Goal: Obtain resource: Obtain resource

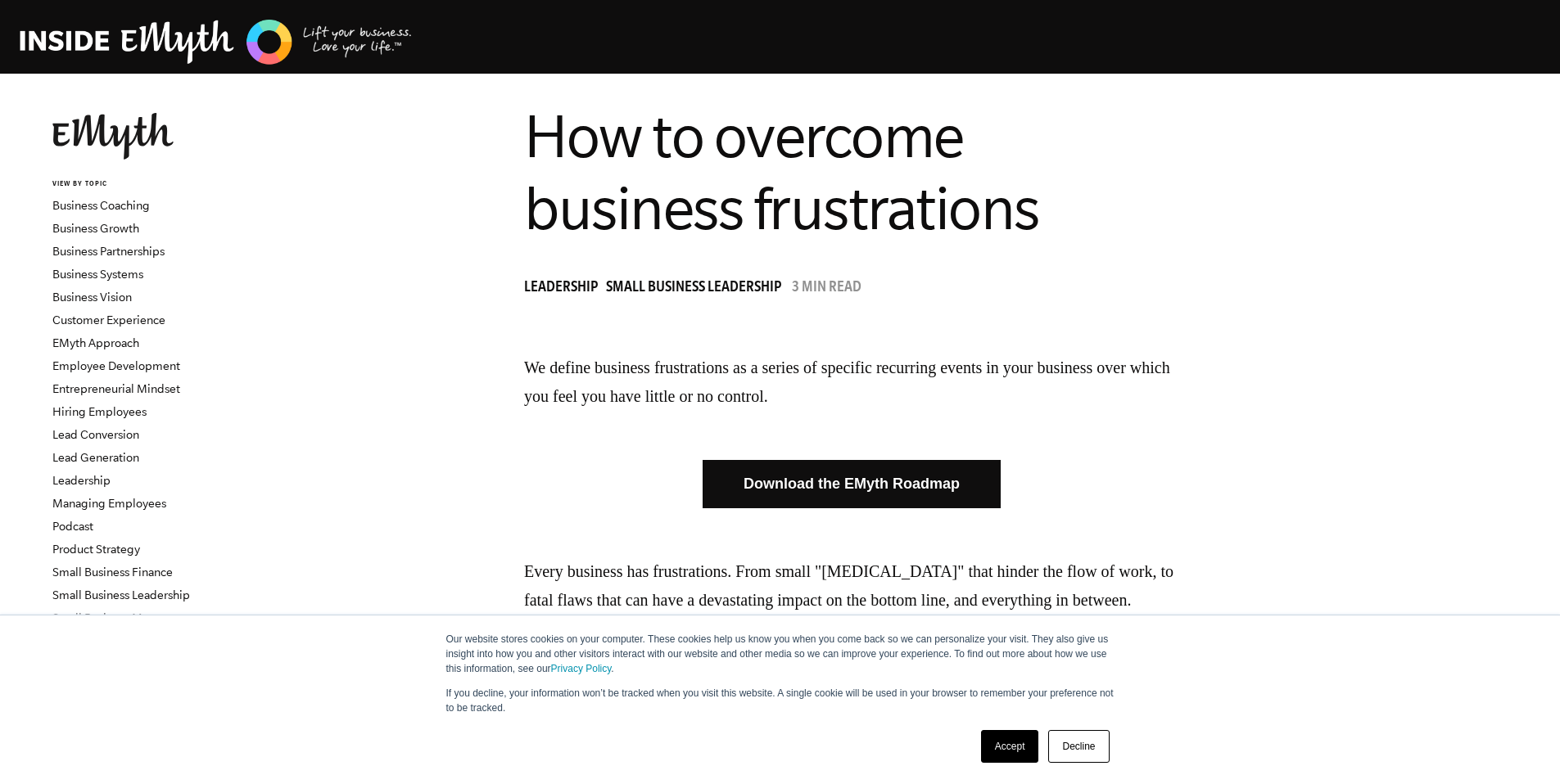
click at [872, 499] on link "Download the EMyth Roadmap" at bounding box center [851, 483] width 298 height 48
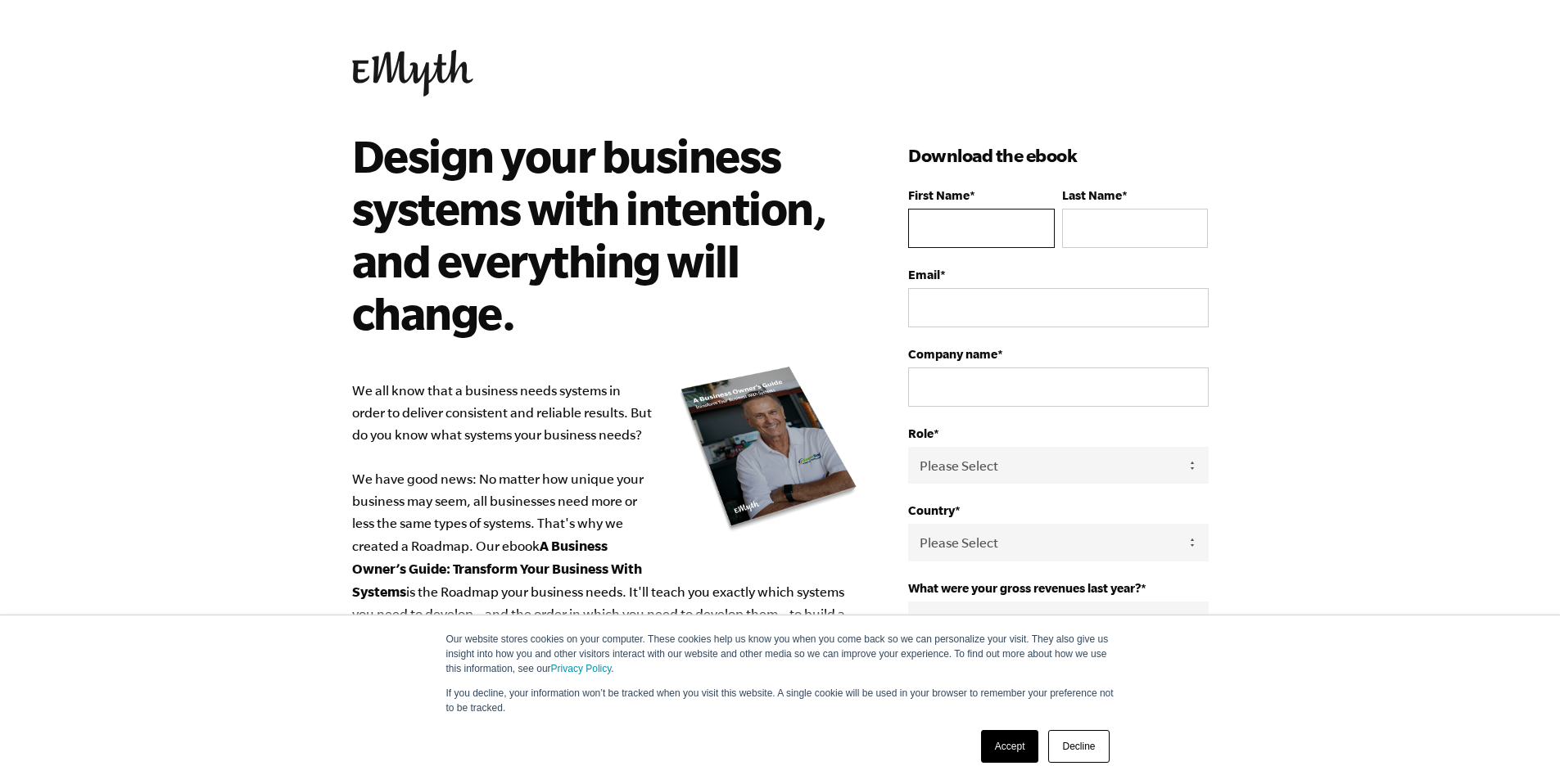
click at [925, 235] on input "First Name *" at bounding box center [981, 228] width 146 height 39
type input "[PERSON_NAME]"
type input "[EMAIL_ADDRESS][DOMAIN_NAME]"
select select "[GEOGRAPHIC_DATA]"
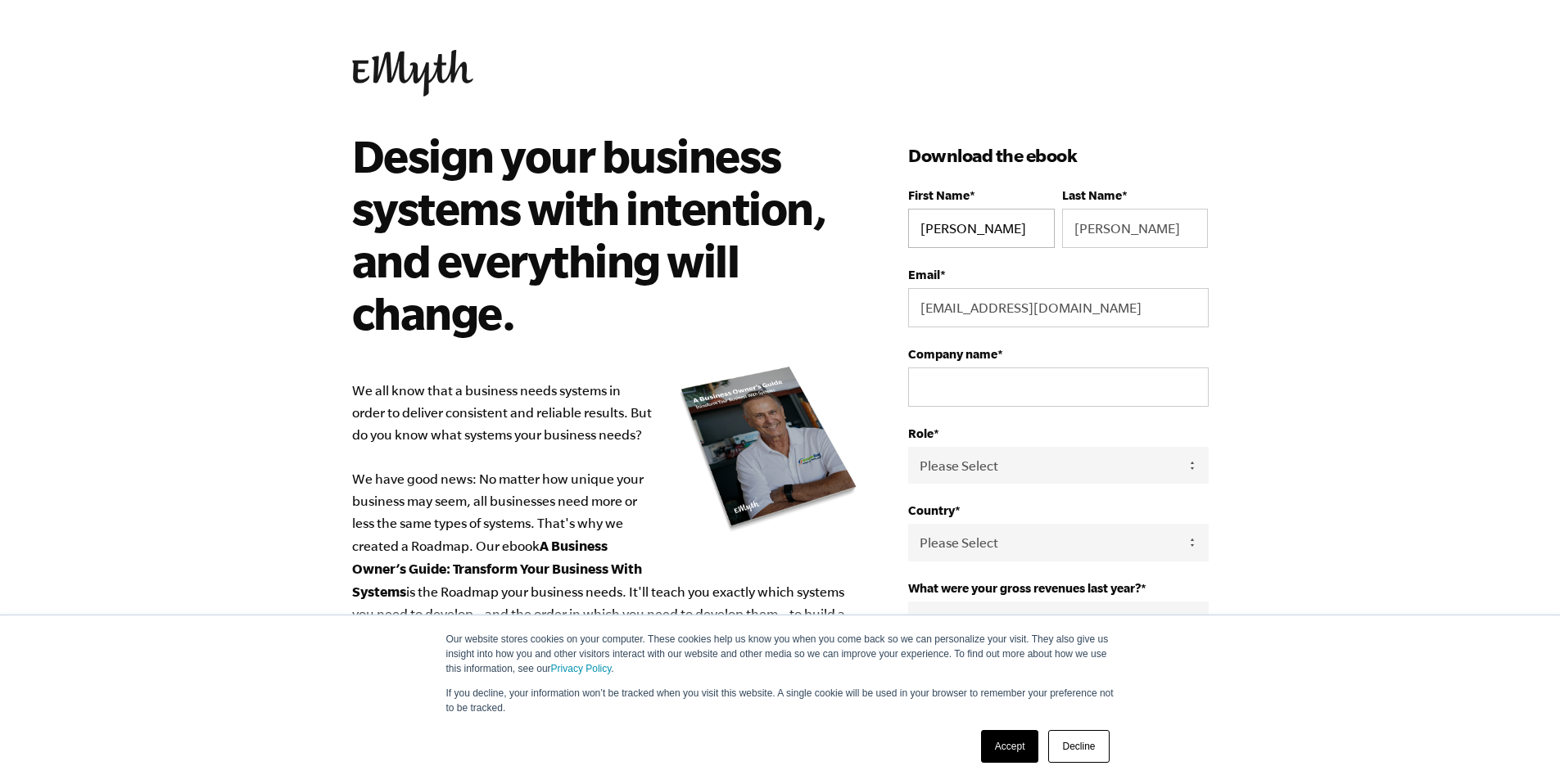
type input "19739021738"
click at [999, 318] on input "rosario_rebecca@yahoo.com" at bounding box center [1058, 308] width 300 height 39
type input "rebecca.rosario@gmail.com"
click at [955, 385] on input "Company name *" at bounding box center [1058, 387] width 300 height 39
type input "Novkar Management Group"
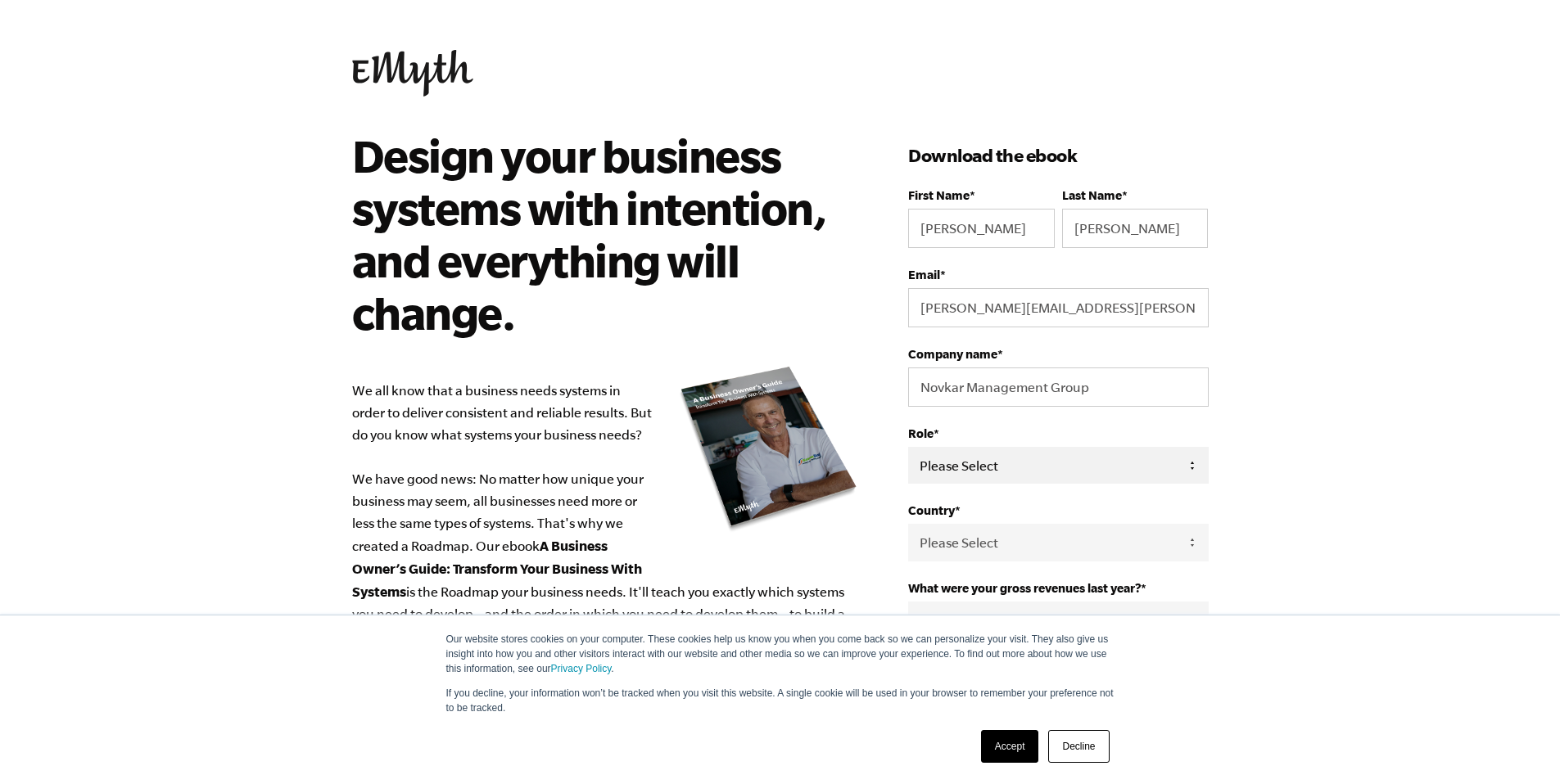
click at [969, 468] on select "Please Select Owner Partner / Co-Owner Executive Employee / Other" at bounding box center [1058, 466] width 300 height 37
click at [908, 447] on select "Please Select Owner Partner / Co-Owner Executive Employee / Other" at bounding box center [1058, 466] width 300 height 37
click at [974, 467] on select "Please Select Owner Partner / Co-Owner Executive Employee / Other" at bounding box center [1058, 466] width 300 height 37
click at [908, 447] on select "Please Select Owner Partner / Co-Owner Executive Employee / Other" at bounding box center [1058, 466] width 300 height 37
click at [968, 468] on select "Please Select Owner Partner / Co-Owner Executive Employee / Other" at bounding box center [1058, 466] width 300 height 37
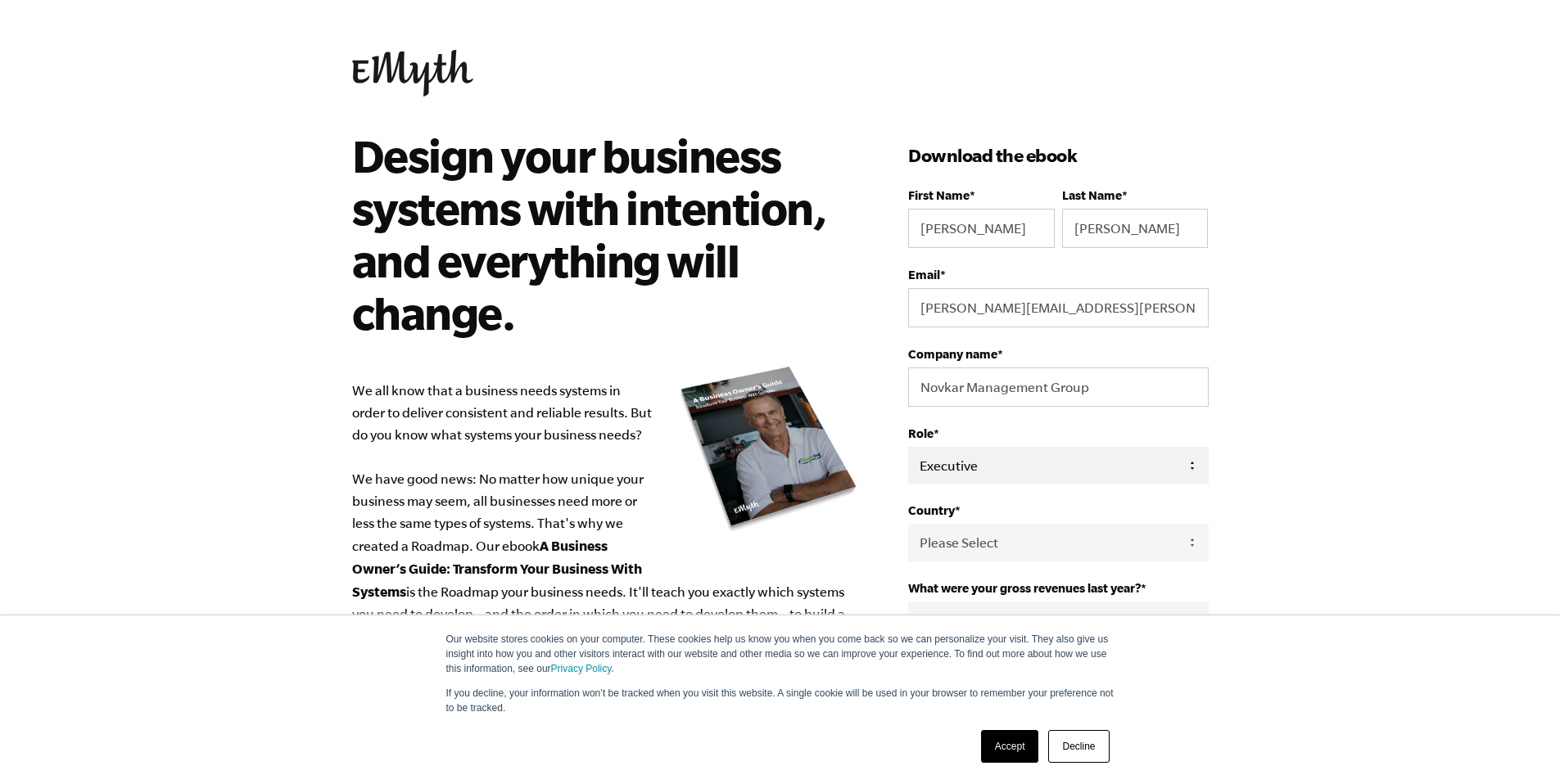
select select "Partner / Co-Owner"
click at [908, 447] on select "Please Select Owner Partner / Co-Owner Executive Employee / Other" at bounding box center [1058, 466] width 300 height 37
